Goal: Task Accomplishment & Management: Use online tool/utility

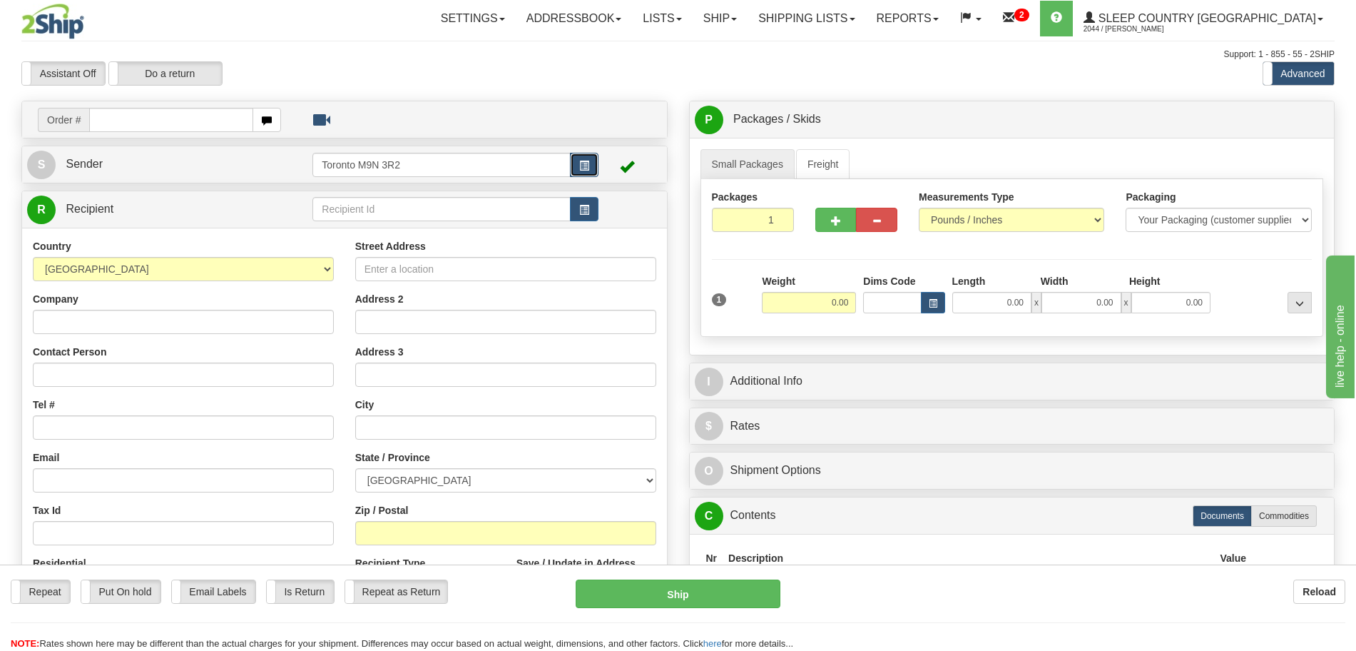
click at [596, 156] on button "button" at bounding box center [584, 165] width 29 height 24
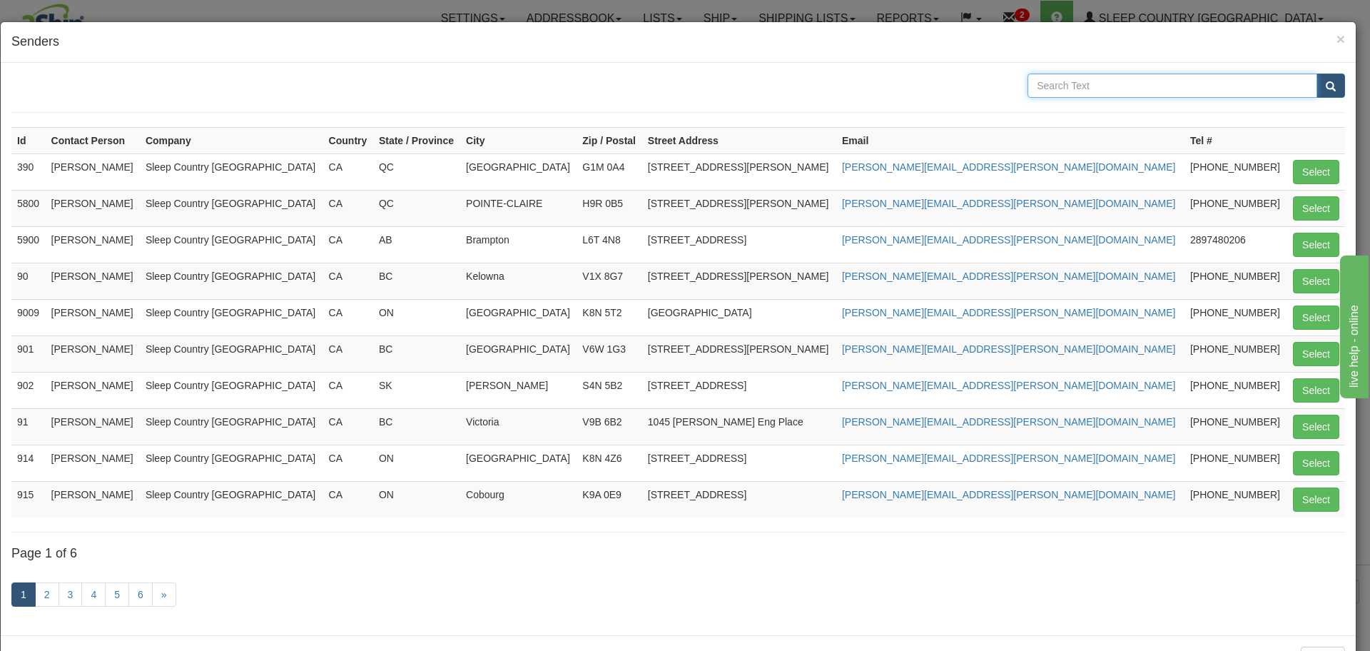
click at [1156, 96] on input "text" at bounding box center [1172, 85] width 290 height 24
type input "Fasus"
click at [1326, 88] on span "submit" at bounding box center [1331, 86] width 10 height 9
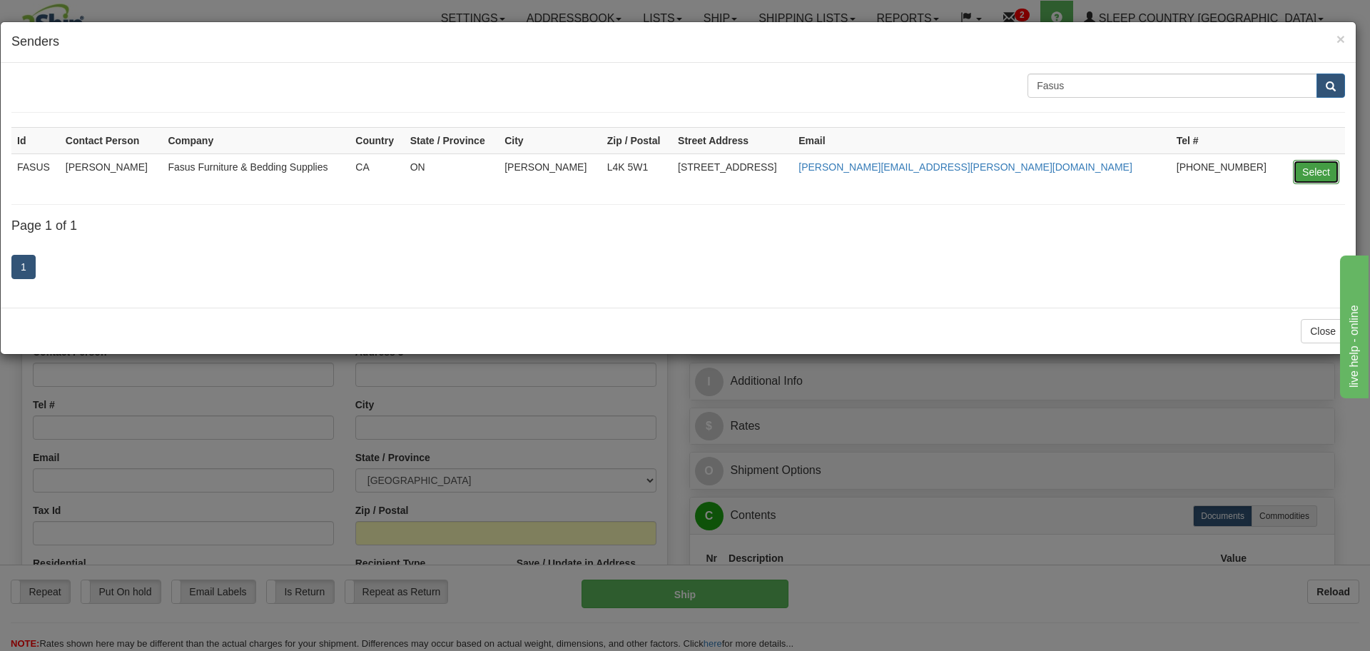
click at [1311, 171] on button "Select" at bounding box center [1316, 172] width 46 height 24
type input "FASUS"
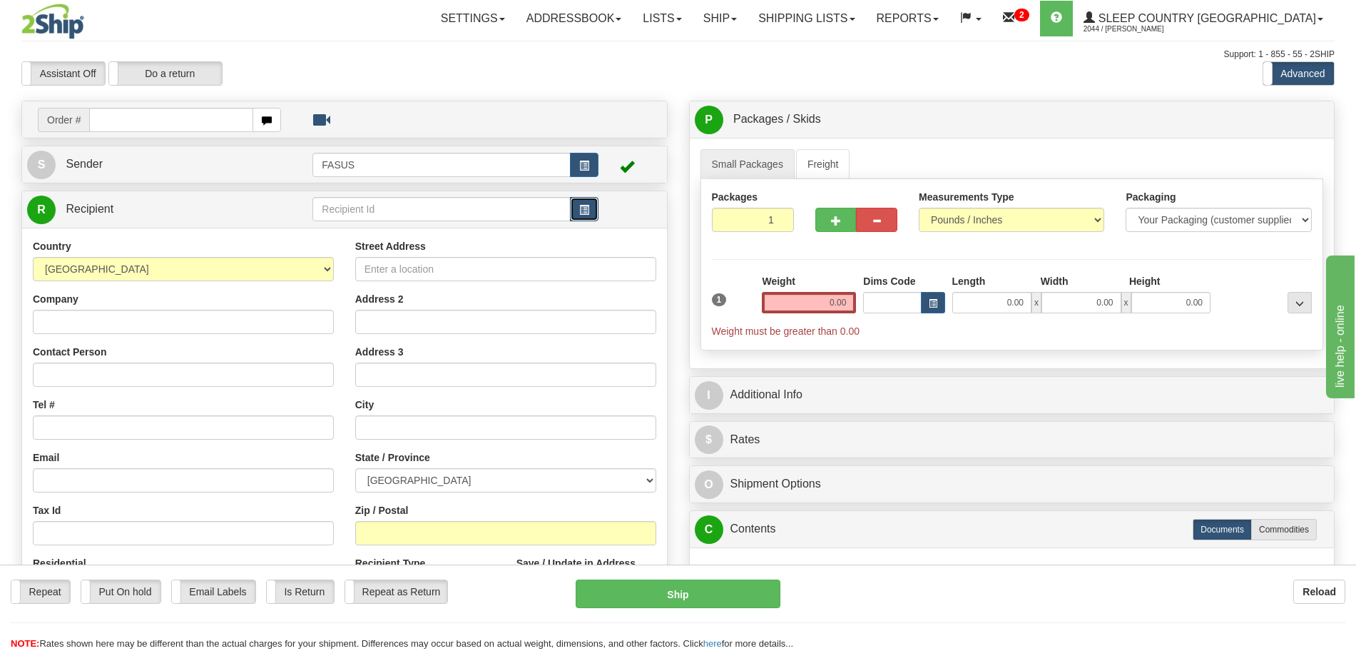
click at [594, 213] on button "button" at bounding box center [584, 209] width 29 height 24
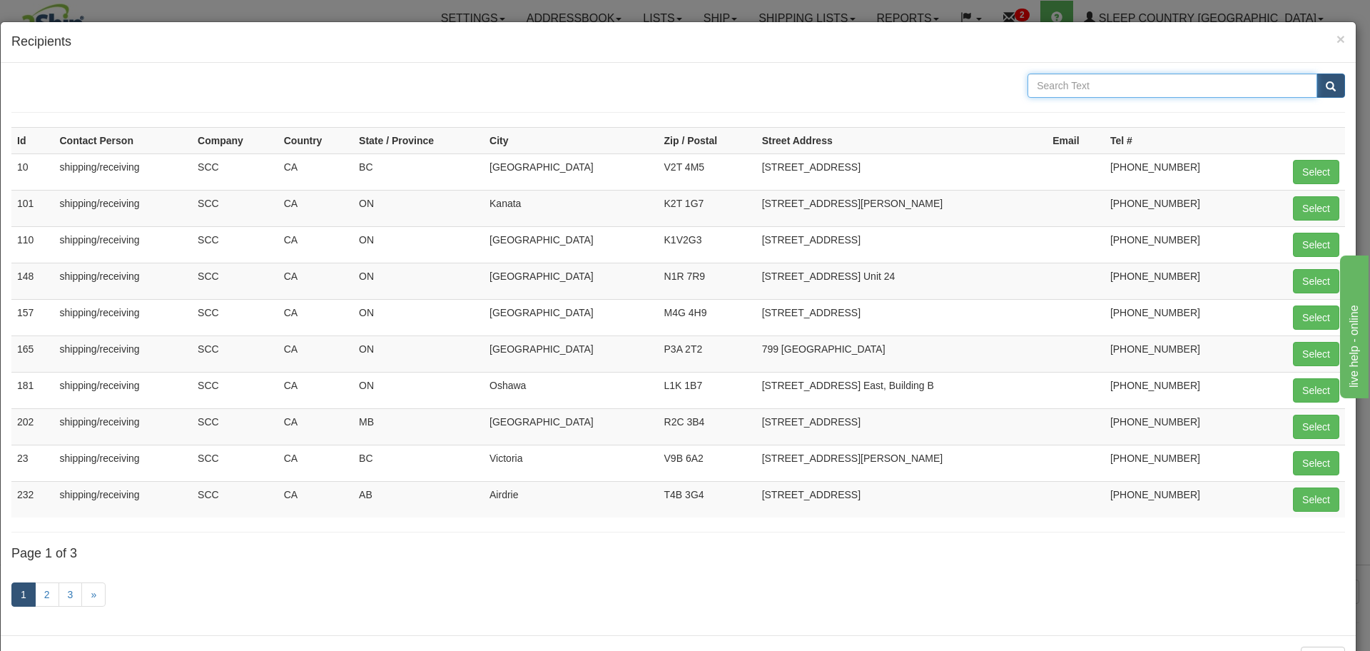
click at [1111, 83] on input "text" at bounding box center [1172, 85] width 290 height 24
type input "esmeralda"
click at [1316, 73] on button "submit" at bounding box center [1330, 85] width 29 height 24
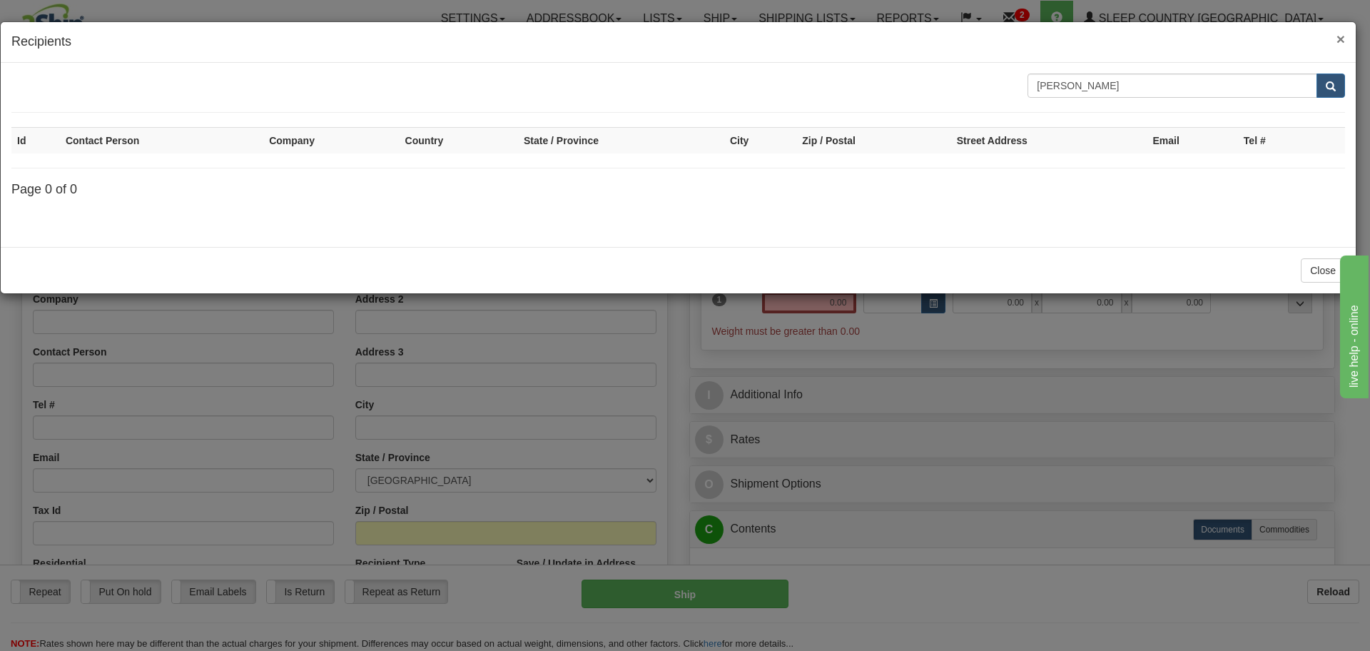
click at [1340, 41] on span "×" at bounding box center [1340, 39] width 9 height 16
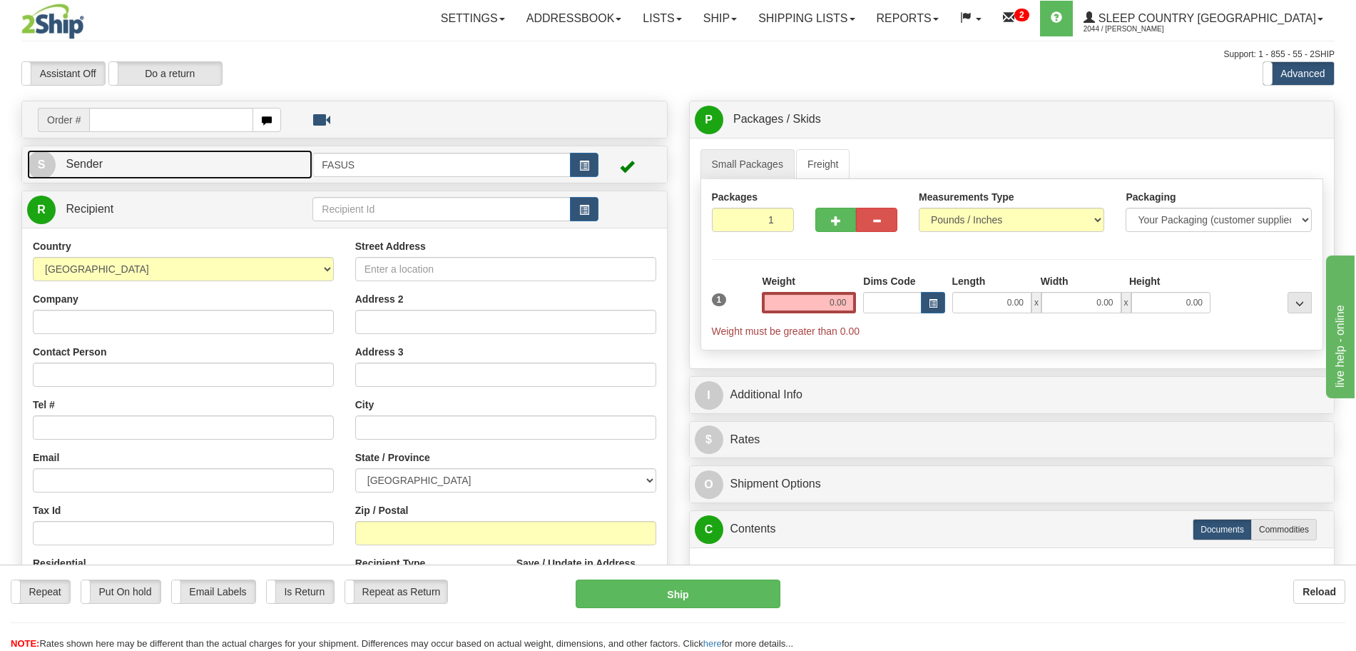
click at [164, 168] on link "S Sender" at bounding box center [169, 164] width 285 height 29
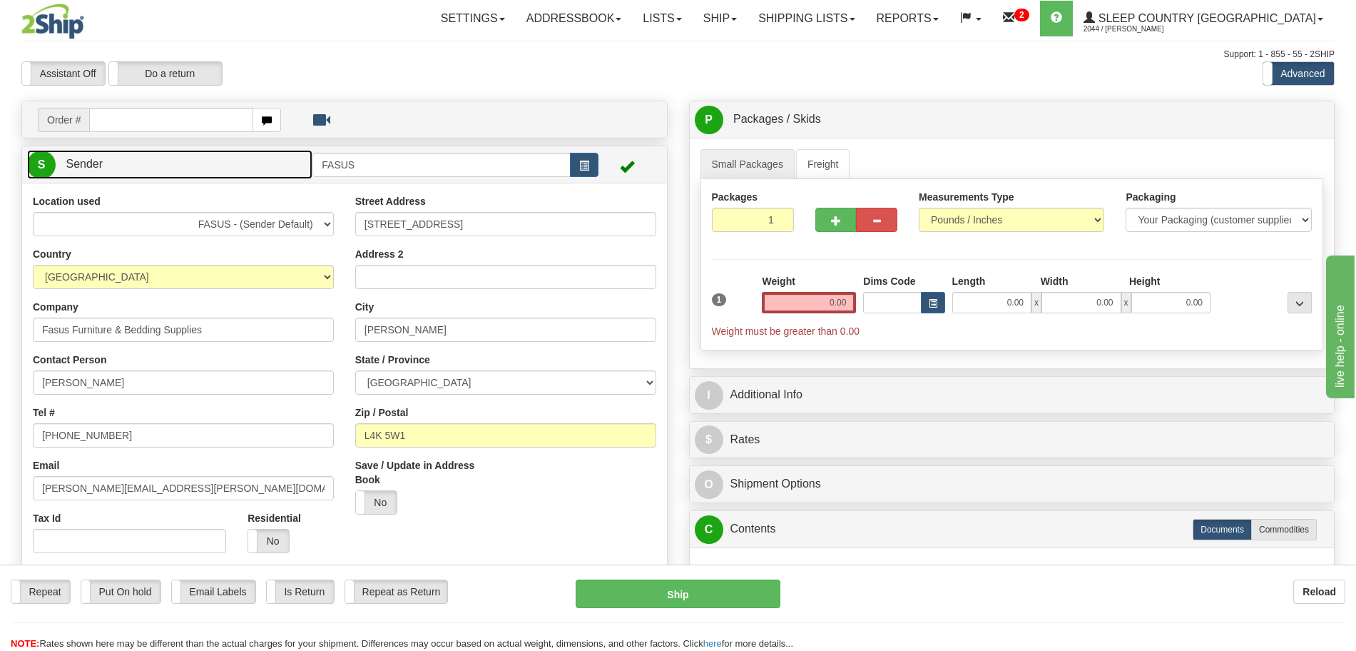
click at [164, 168] on link "S Sender" at bounding box center [169, 164] width 285 height 29
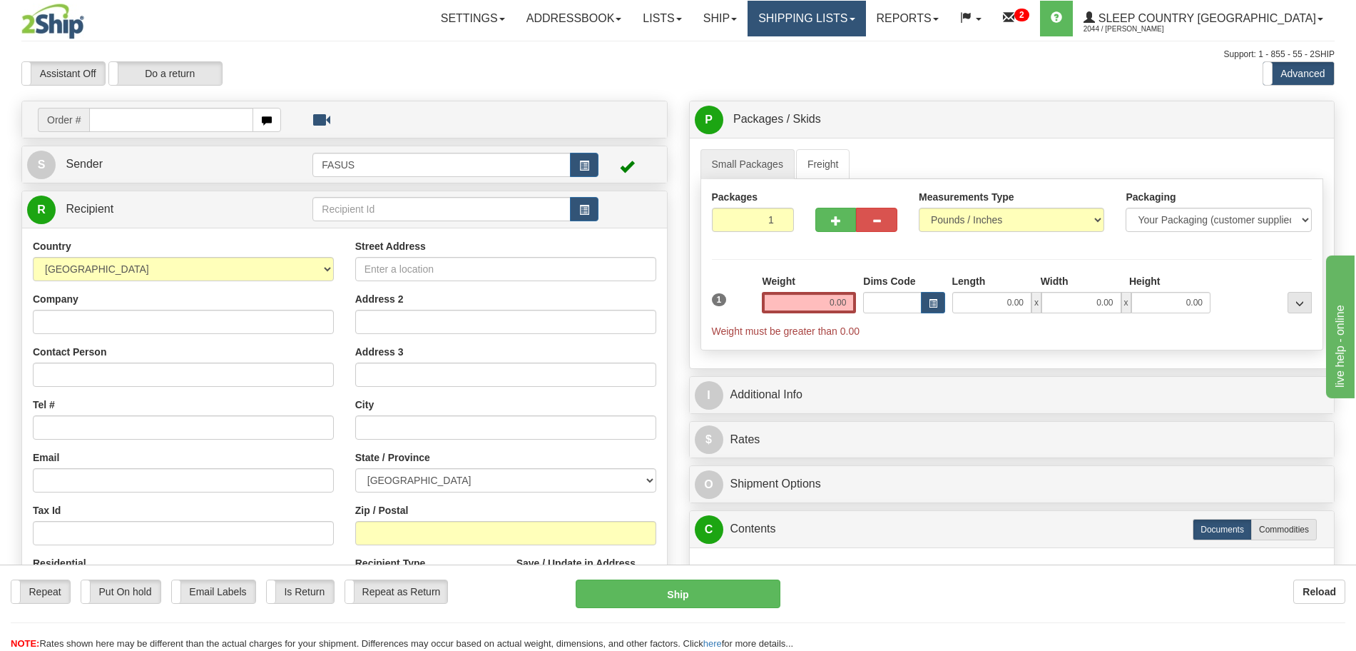
click at [865, 21] on link "Shipping lists" at bounding box center [807, 19] width 118 height 36
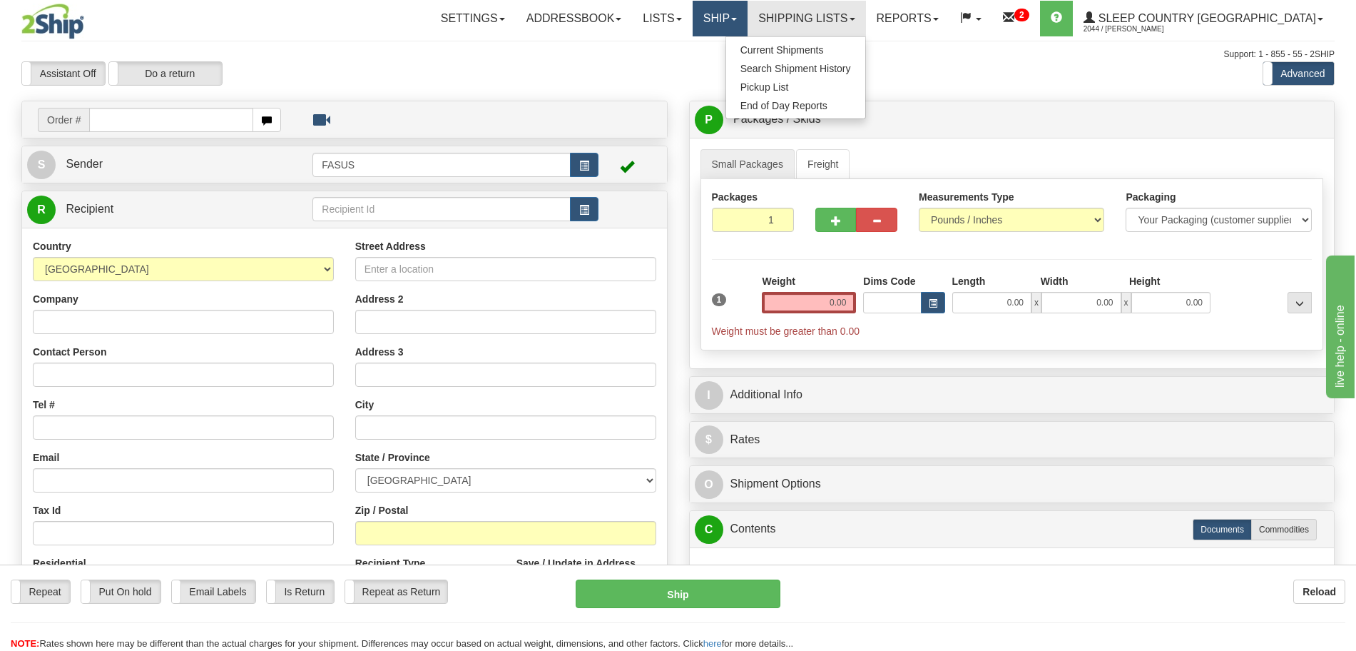
click at [748, 23] on link "Ship" at bounding box center [720, 19] width 55 height 36
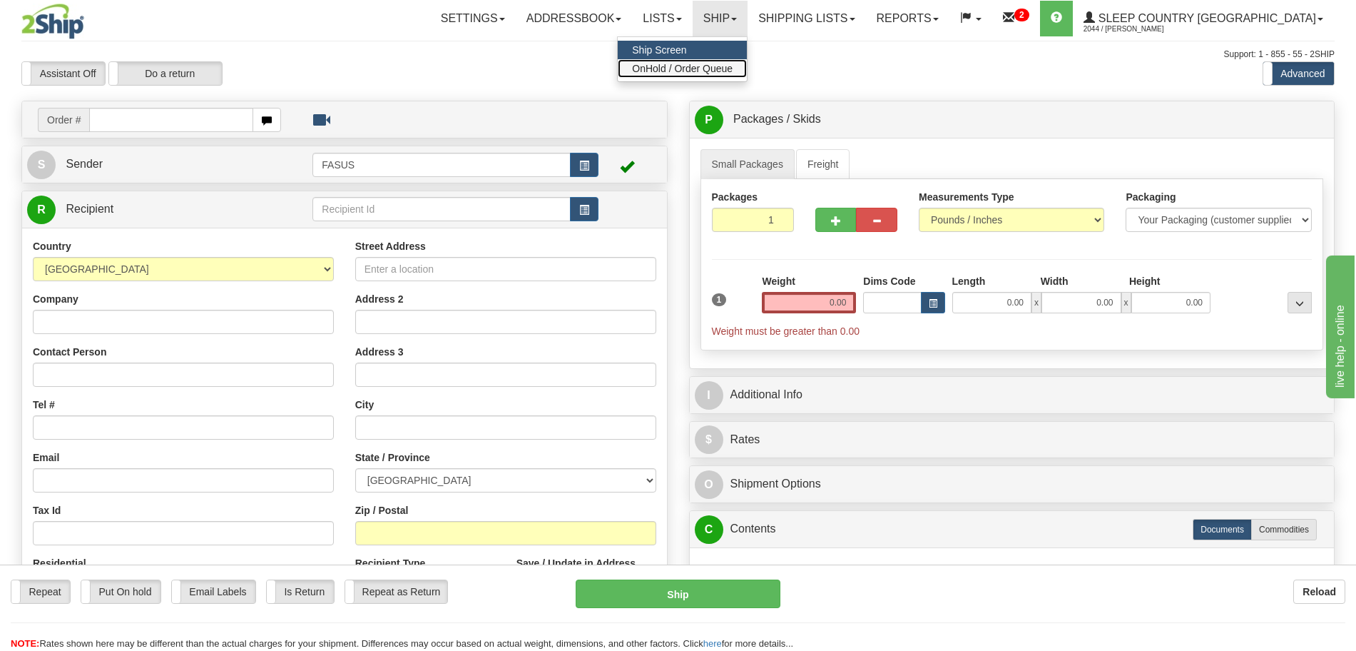
click at [733, 71] on span "OnHold / Order Queue" at bounding box center [682, 68] width 101 height 11
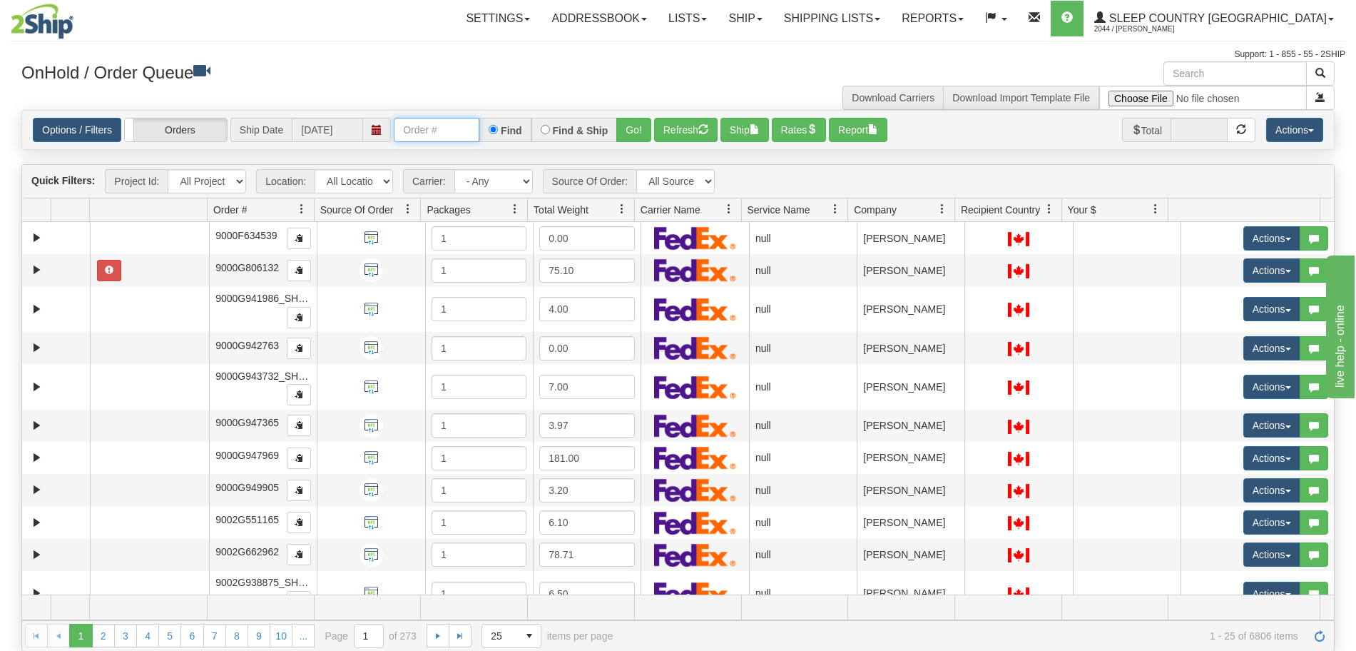
click at [458, 135] on input "text" at bounding box center [437, 130] width 86 height 24
paste input "1053194-177729"
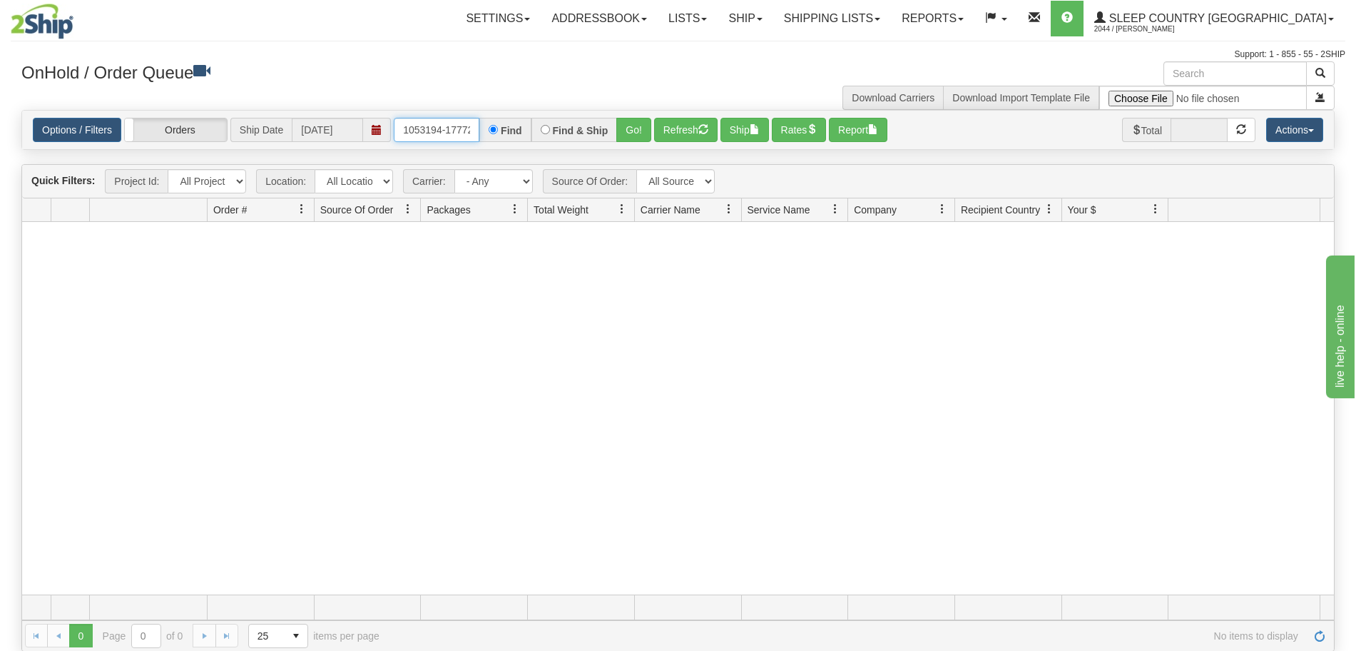
drag, startPoint x: 439, startPoint y: 125, endPoint x: 325, endPoint y: 116, distance: 114.5
click at [325, 116] on div "Options / Filters Group Shipments Orders Ship Date [DATE] 1053194-177729 Find F…" at bounding box center [678, 130] width 1312 height 39
drag, startPoint x: 455, startPoint y: 129, endPoint x: 305, endPoint y: 144, distance: 151.3
click at [305, 144] on div "Options / Filters Group Shipments Orders Ship Date [DATE] 177729 Find Find & Sh…" at bounding box center [678, 130] width 1312 height 39
paste input "1053194-"
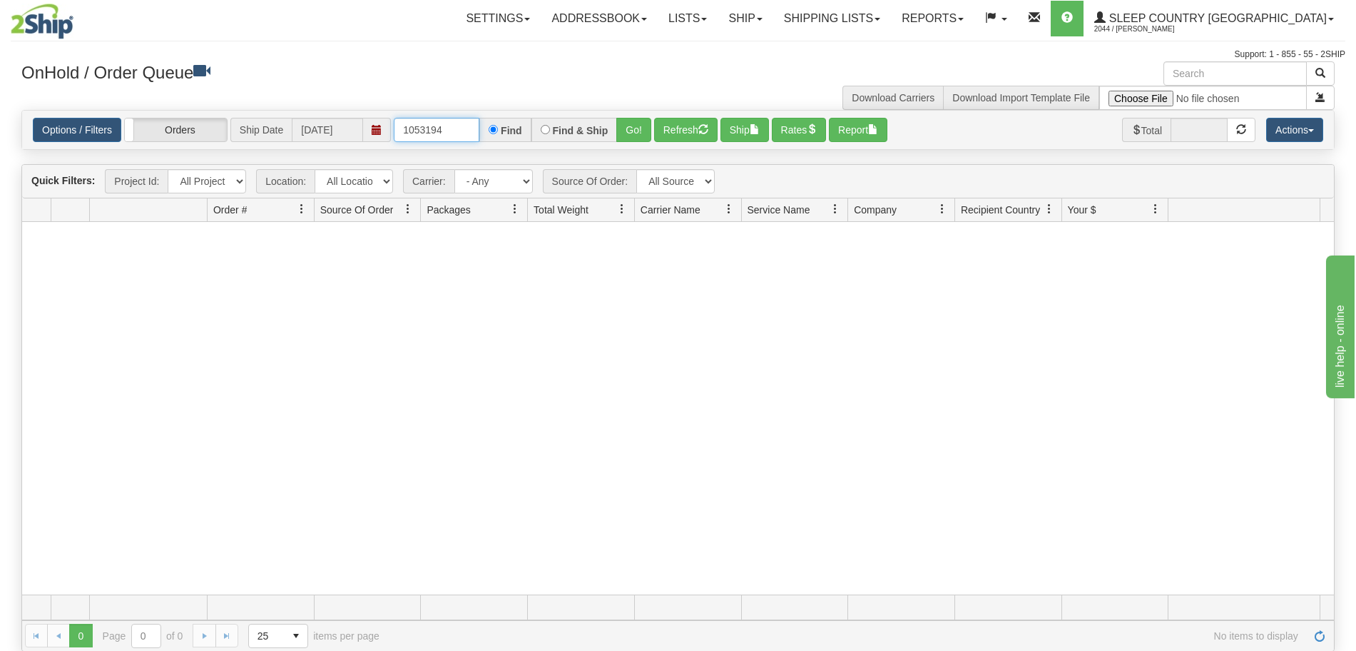
type input "1053194"
drag, startPoint x: 340, startPoint y: 140, endPoint x: 218, endPoint y: 136, distance: 122.1
click at [218, 136] on div "Options / Filters Group Shipments Orders Ship Date [DATE] 1053194 Find Find & S…" at bounding box center [678, 130] width 1291 height 24
